Goal: Complete application form: Complete application form

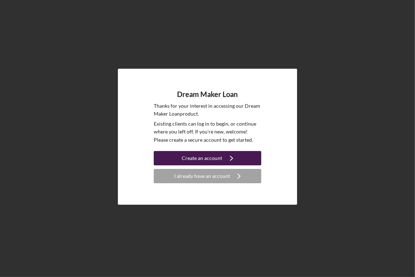
click at [202, 161] on div "Create an account" at bounding box center [202, 158] width 40 height 14
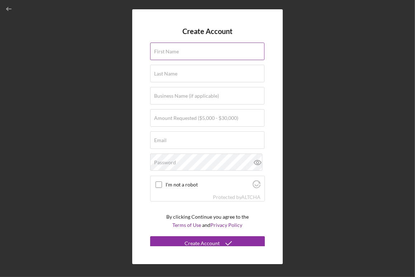
click at [181, 54] on input "First Name" at bounding box center [207, 51] width 114 height 17
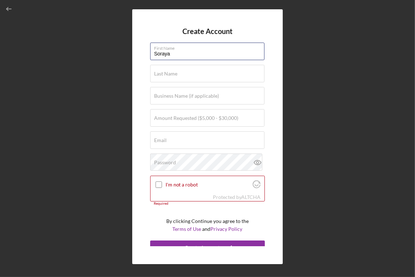
type input "Soraya"
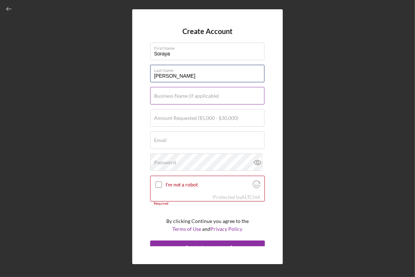
type input "[PERSON_NAME]"
click at [183, 99] on label "Business Name (if applicable)" at bounding box center [186, 96] width 65 height 6
click at [183, 99] on input "Business Name (if applicable)" at bounding box center [207, 95] width 114 height 17
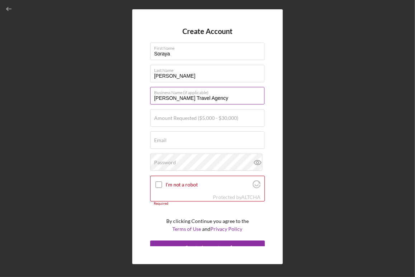
type input "[PERSON_NAME] Travel Agency"
type input "$30,000"
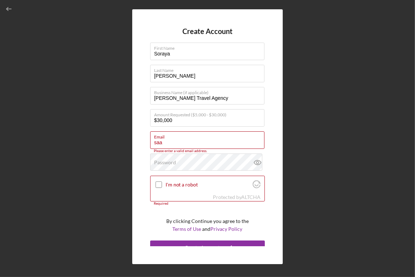
drag, startPoint x: 177, startPoint y: 144, endPoint x: 131, endPoint y: 141, distance: 45.9
click at [131, 141] on div "Create Account First Name [PERSON_NAME] Last Name [PERSON_NAME] Business Name (…" at bounding box center [208, 137] width 408 height 274
paste input "[EMAIL_ADDRESS][DOMAIN_NAME]"
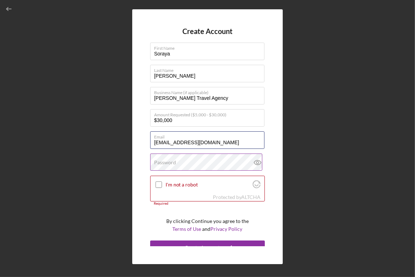
type input "[EMAIL_ADDRESS][DOMAIN_NAME]"
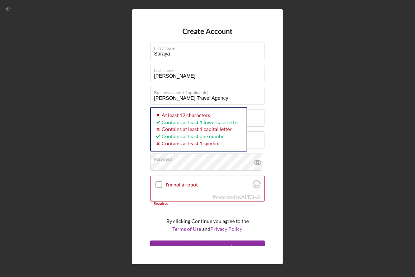
click at [140, 175] on div "Create Account First Name [PERSON_NAME] Last Name [PERSON_NAME] Business Name (…" at bounding box center [207, 136] width 150 height 255
click at [139, 163] on div "Create Account First Name [PERSON_NAME] Last Name [PERSON_NAME] Business Name (…" at bounding box center [207, 136] width 150 height 255
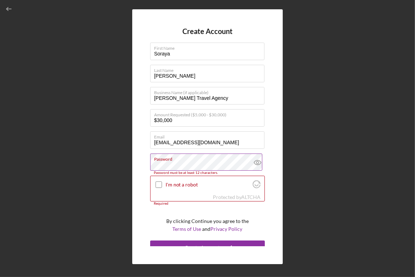
click at [254, 160] on icon at bounding box center [258, 163] width 18 height 18
click at [146, 181] on div "Create Account First Name [PERSON_NAME] Last Name [PERSON_NAME] Business Name (…" at bounding box center [207, 136] width 150 height 255
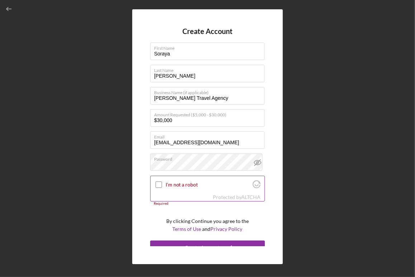
click at [157, 183] on input "I'm not a robot" at bounding box center [158, 185] width 6 height 6
checkbox input "true"
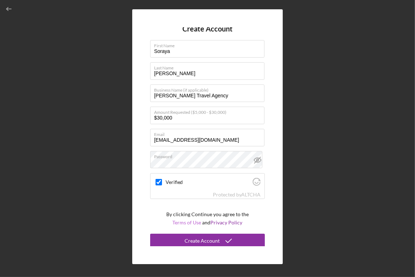
scroll to position [4, 0]
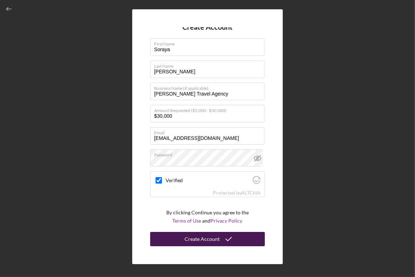
click at [190, 241] on div "Create Account" at bounding box center [201, 239] width 35 height 14
